Goal: Navigation & Orientation: Find specific page/section

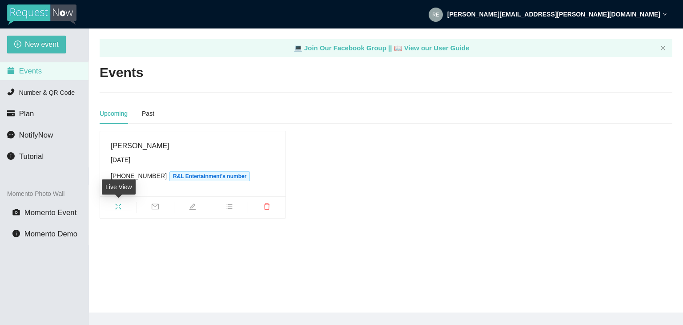
click at [118, 206] on icon "fullscreen" at bounding box center [118, 206] width 7 height 7
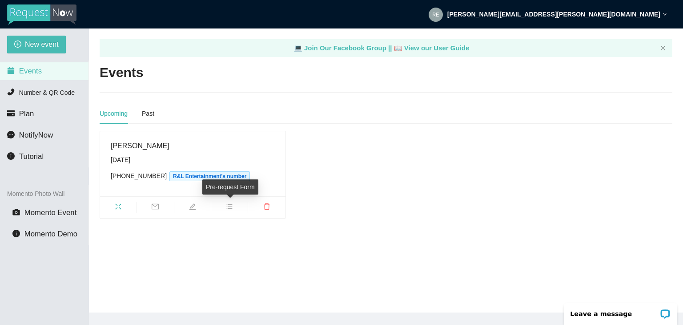
click at [229, 205] on icon "bars" at bounding box center [229, 206] width 7 height 7
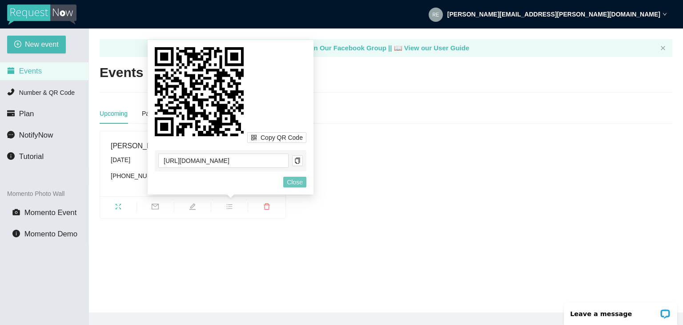
click at [290, 180] on span "Close" at bounding box center [295, 182] width 16 height 10
